Goal: Task Accomplishment & Management: Complete application form

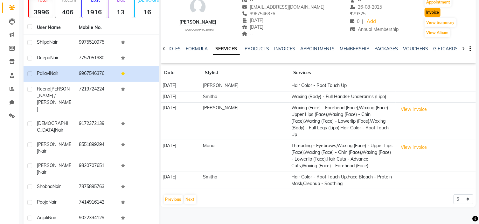
click at [428, 11] on button "Invoice" at bounding box center [433, 12] width 16 height 9
select select "124"
select select "service"
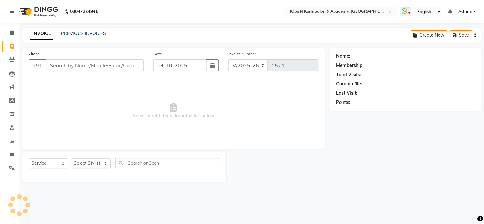
type input "9967546376"
select select "3852"
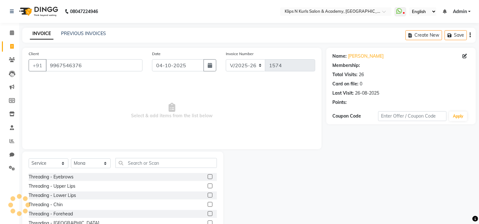
select select "1: Object"
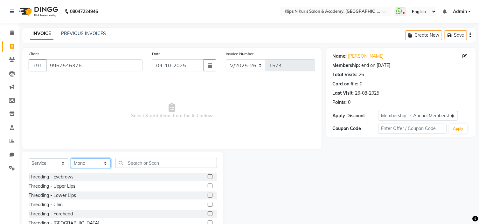
click at [98, 162] on select "Select Stylist Chandani Front Desk [PERSON_NAME] [PERSON_NAME] Neha Pooja [PERS…" at bounding box center [91, 163] width 40 height 10
select select "71846"
click at [71, 158] on select "Select Stylist Chandani Front Desk [PERSON_NAME] [PERSON_NAME] Neha Pooja [PERS…" at bounding box center [91, 163] width 40 height 10
click at [208, 176] on label at bounding box center [210, 176] width 5 height 5
click at [208, 176] on input "checkbox" at bounding box center [210, 177] width 4 height 4
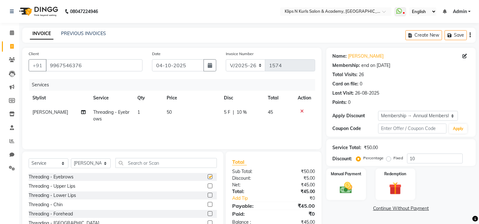
checkbox input "false"
click at [208, 212] on label at bounding box center [210, 213] width 5 height 5
click at [208, 212] on input "checkbox" at bounding box center [210, 213] width 4 height 4
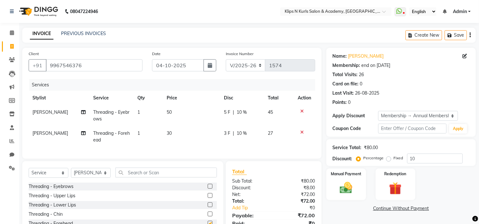
checkbox input "false"
click at [133, 177] on input "text" at bounding box center [165, 172] width 101 height 10
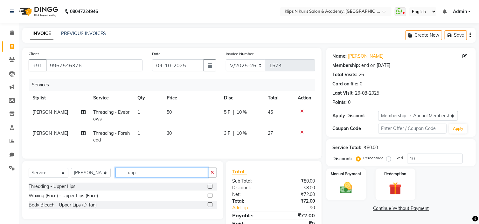
type input "upp"
click at [212, 199] on div at bounding box center [212, 195] width 9 height 8
click at [211, 197] on label at bounding box center [210, 195] width 5 height 5
click at [211, 197] on input "checkbox" at bounding box center [210, 195] width 4 height 4
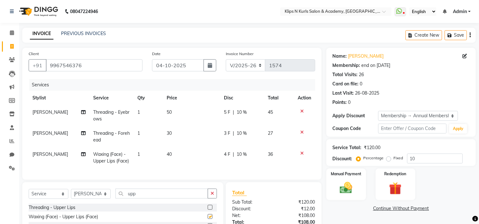
checkbox input "false"
click at [178, 195] on input "upp" at bounding box center [161, 193] width 93 height 10
type input "u"
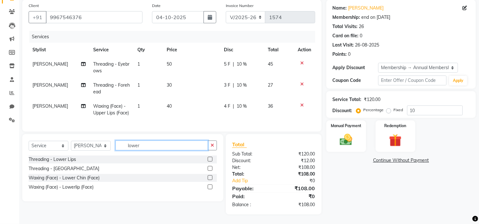
type input "lower"
click at [210, 188] on label at bounding box center [210, 186] width 5 height 5
click at [210, 188] on input "checkbox" at bounding box center [210, 187] width 4 height 4
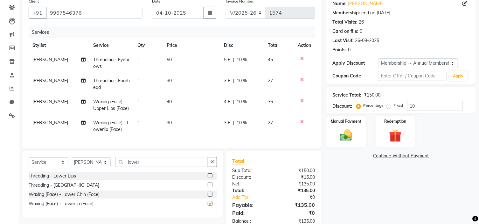
checkbox input "false"
click at [164, 167] on input "lower" at bounding box center [161, 162] width 93 height 10
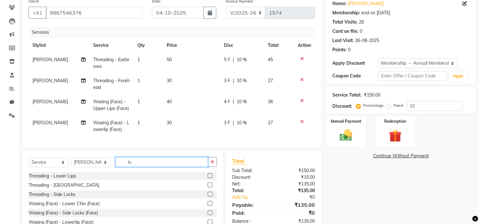
type input "l"
type input "chin"
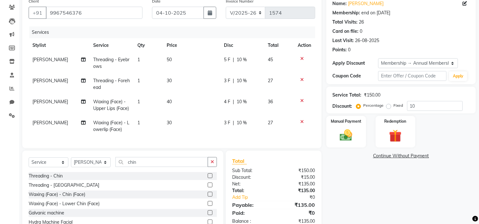
click at [210, 196] on label at bounding box center [210, 193] width 5 height 5
click at [210, 196] on input "checkbox" at bounding box center [210, 194] width 4 height 4
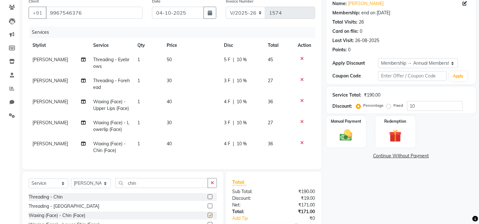
checkbox input "false"
click at [145, 188] on input "chin" at bounding box center [161, 183] width 93 height 10
type input "c"
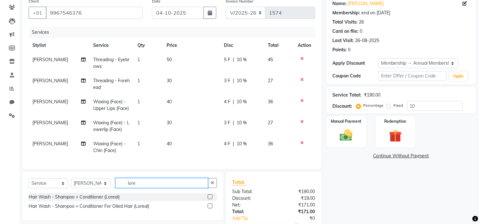
type input "lore"
click at [210, 208] on label at bounding box center [210, 205] width 5 height 5
click at [210, 208] on input "checkbox" at bounding box center [210, 206] width 4 height 4
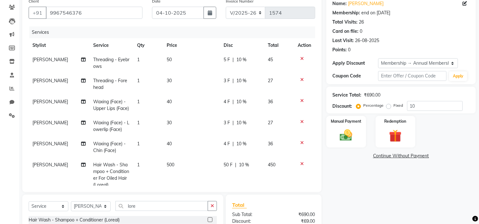
checkbox input "false"
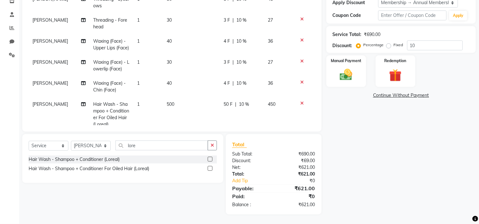
scroll to position [13, 0]
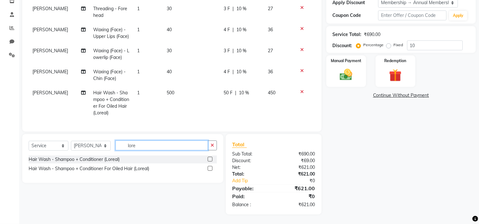
click at [141, 146] on input "lore" at bounding box center [161, 145] width 93 height 10
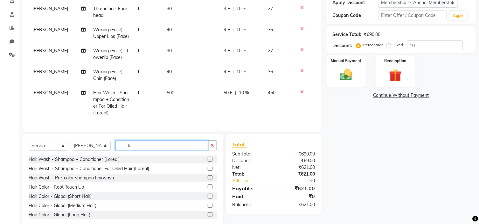
type input "l"
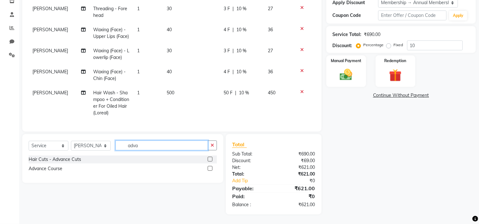
type input "adva"
click at [210, 160] on label at bounding box center [210, 158] width 5 height 5
click at [210, 160] on input "checkbox" at bounding box center [210, 159] width 4 height 4
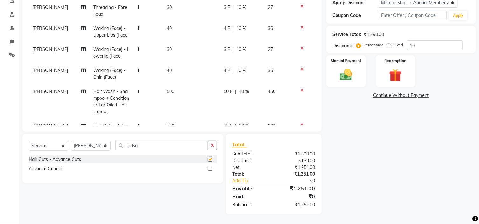
checkbox input "false"
click at [351, 69] on img at bounding box center [346, 74] width 21 height 15
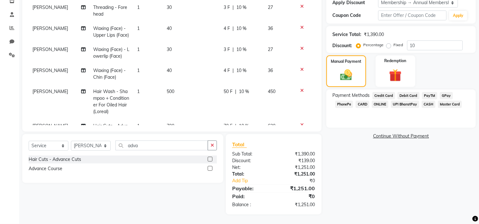
click at [444, 97] on span "GPay" at bounding box center [446, 95] width 13 height 7
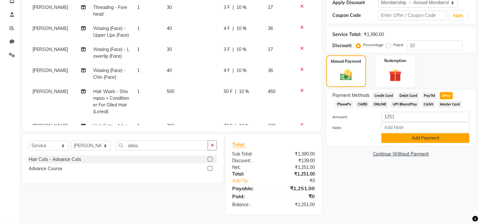
click at [427, 139] on button "Add Payment" at bounding box center [425, 138] width 88 height 10
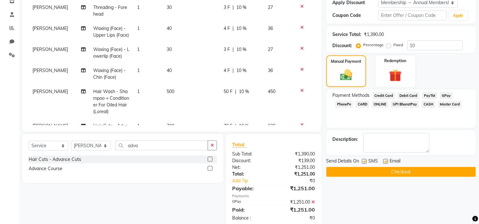
click at [422, 171] on button "Checkout" at bounding box center [400, 172] width 149 height 10
